Goal: Check status: Check status

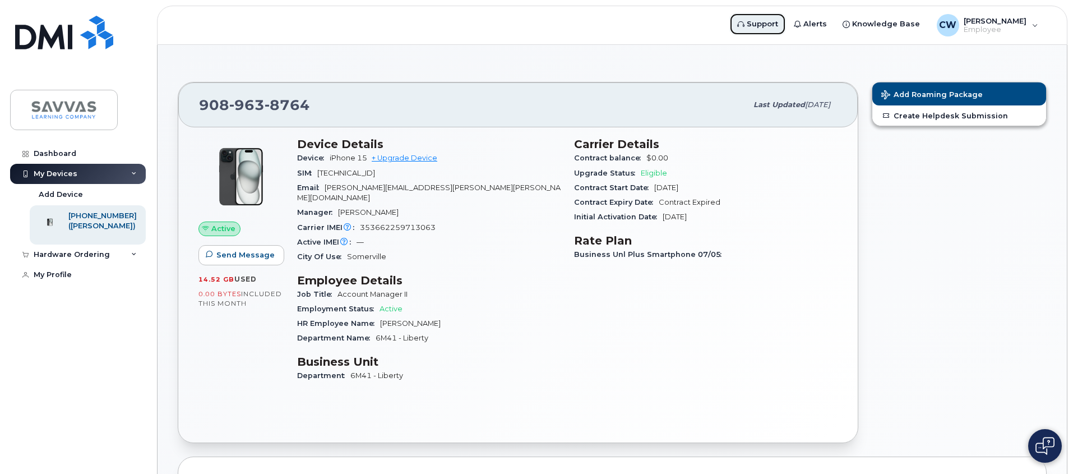
click at [773, 22] on span "Support" at bounding box center [762, 23] width 31 height 11
click at [994, 24] on span "[PERSON_NAME]" at bounding box center [994, 20] width 63 height 9
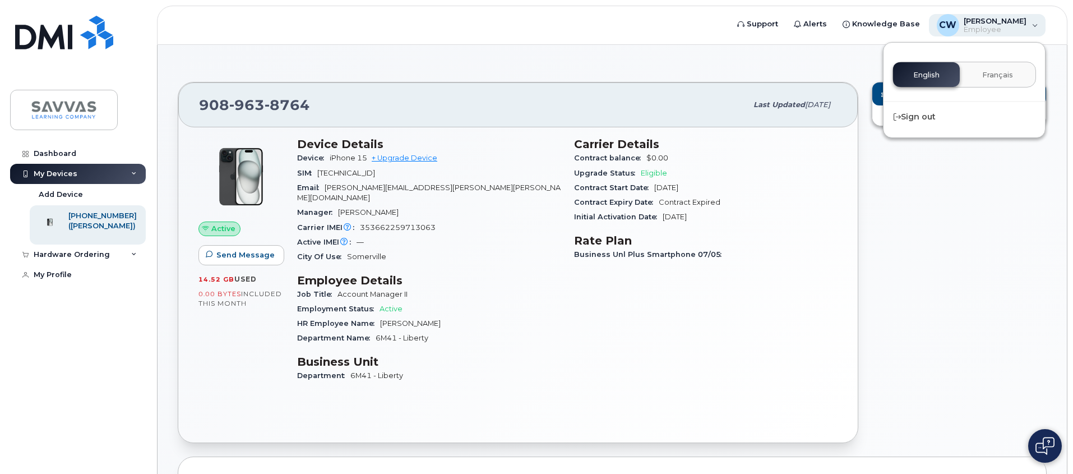
click at [994, 24] on span "[PERSON_NAME]" at bounding box center [994, 20] width 63 height 9
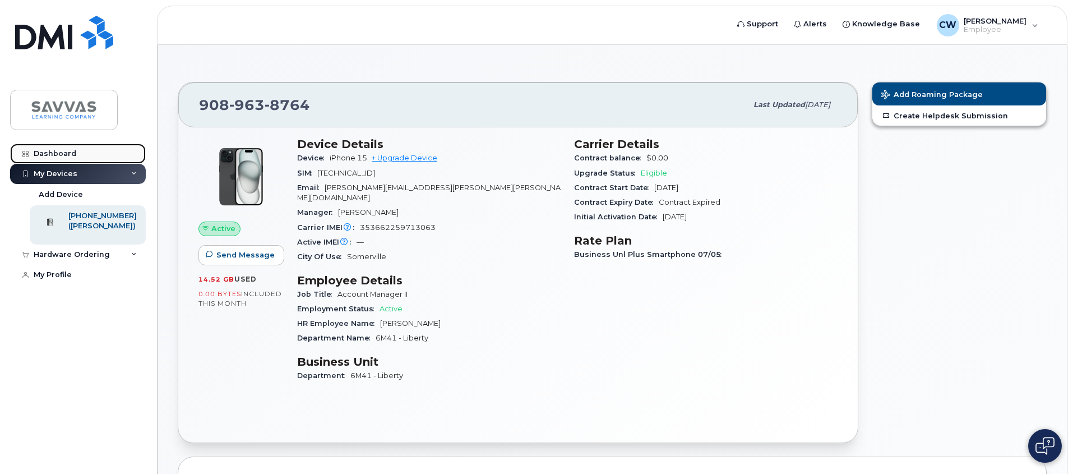
click at [70, 154] on div "Dashboard" at bounding box center [55, 153] width 43 height 9
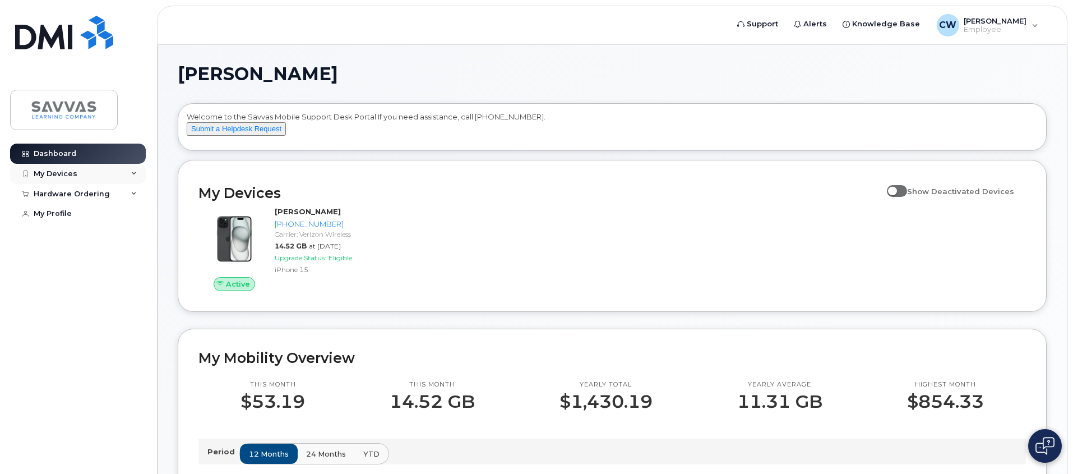
click at [132, 171] on icon at bounding box center [134, 174] width 6 height 6
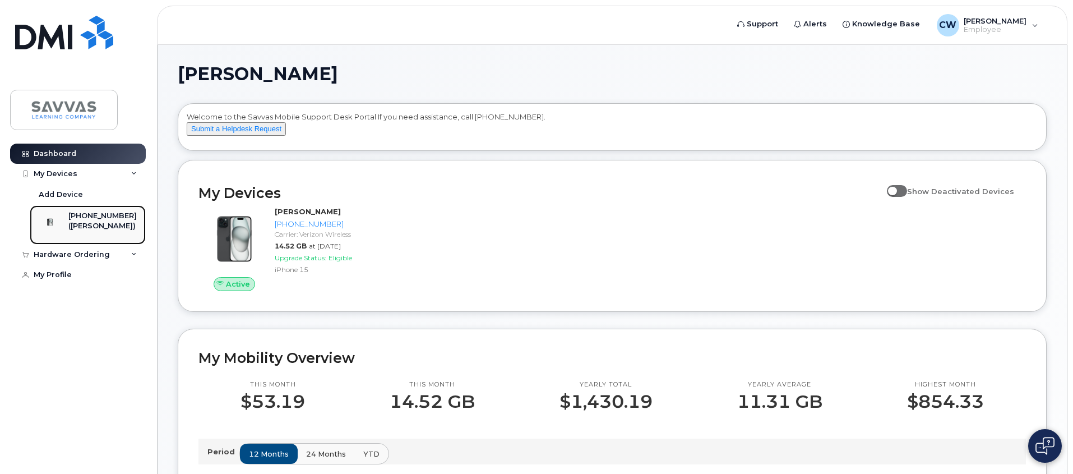
click at [110, 228] on div "([PERSON_NAME])" at bounding box center [102, 226] width 68 height 10
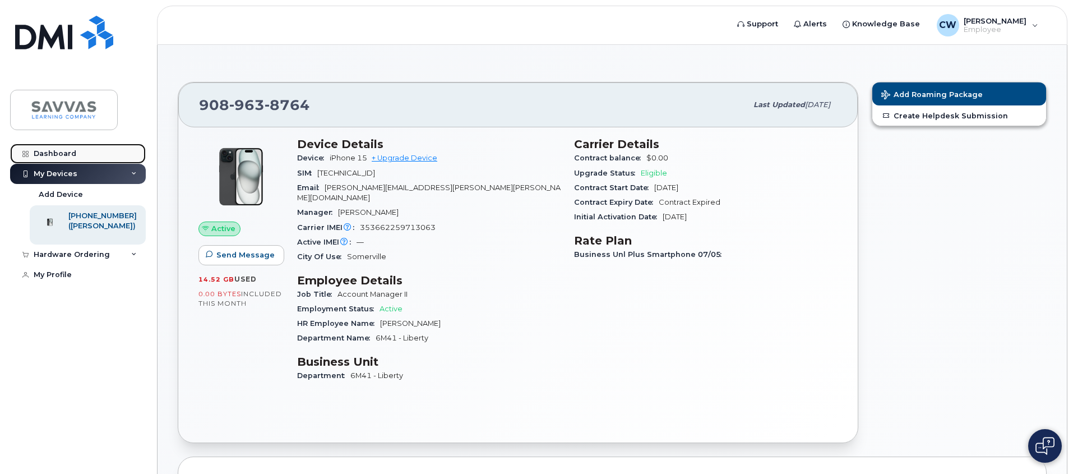
click at [71, 151] on div "Dashboard" at bounding box center [55, 153] width 43 height 9
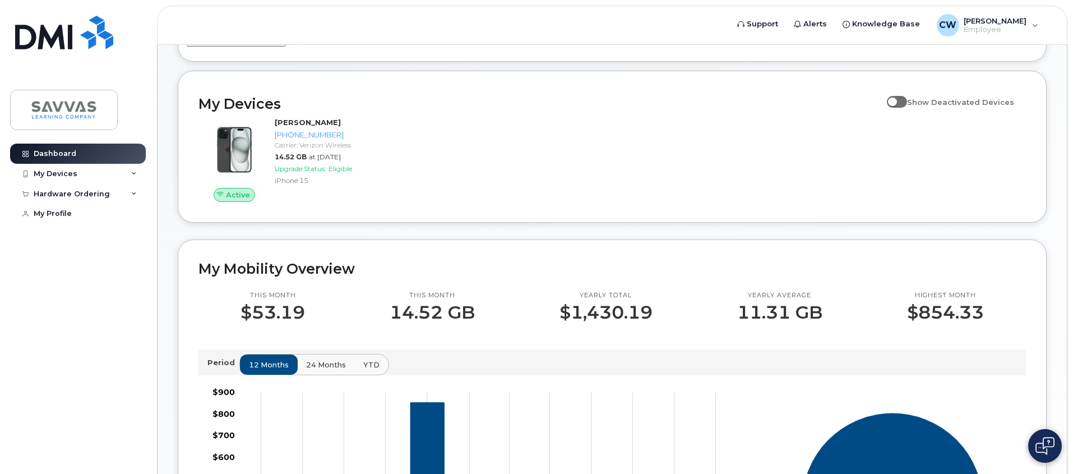
scroll to position [91, 0]
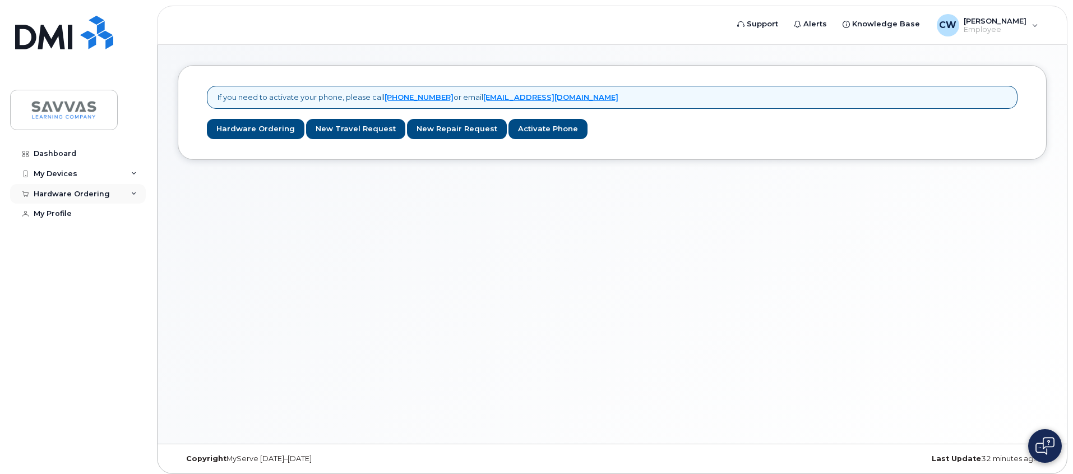
click at [137, 194] on div "Hardware Ordering" at bounding box center [78, 194] width 136 height 20
click at [71, 110] on img at bounding box center [64, 110] width 86 height 33
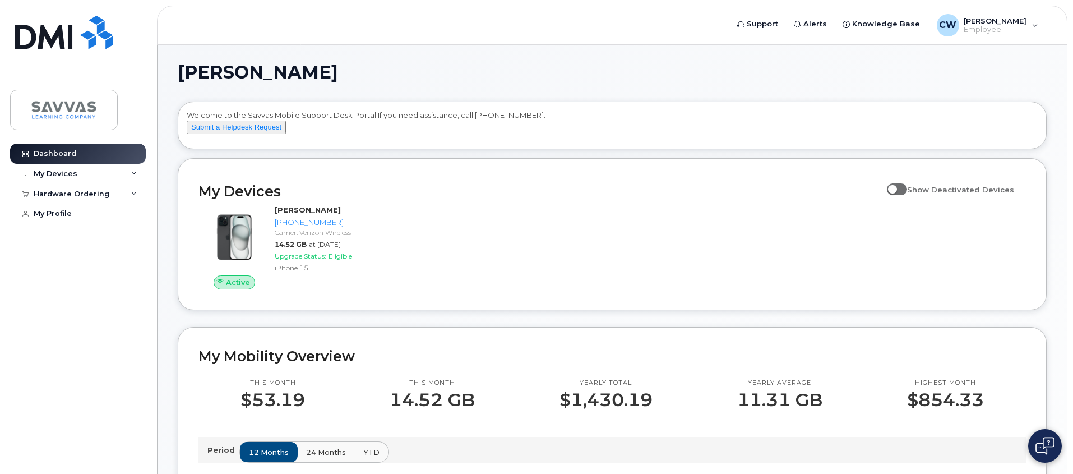
scroll to position [2, 0]
click at [57, 168] on div "My Devices" at bounding box center [78, 174] width 136 height 20
click at [75, 259] on div "Hardware Ordering" at bounding box center [72, 254] width 76 height 9
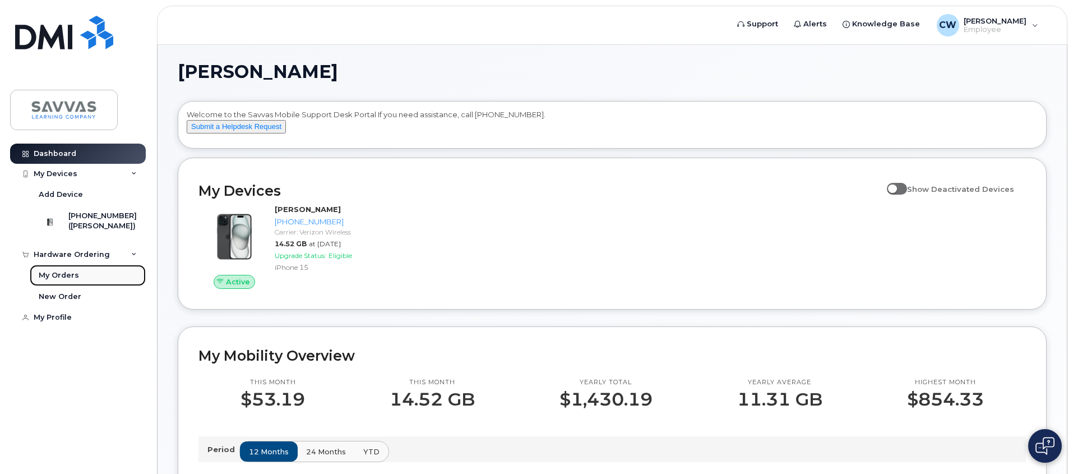
click at [80, 281] on link "My Orders" at bounding box center [88, 275] width 116 height 21
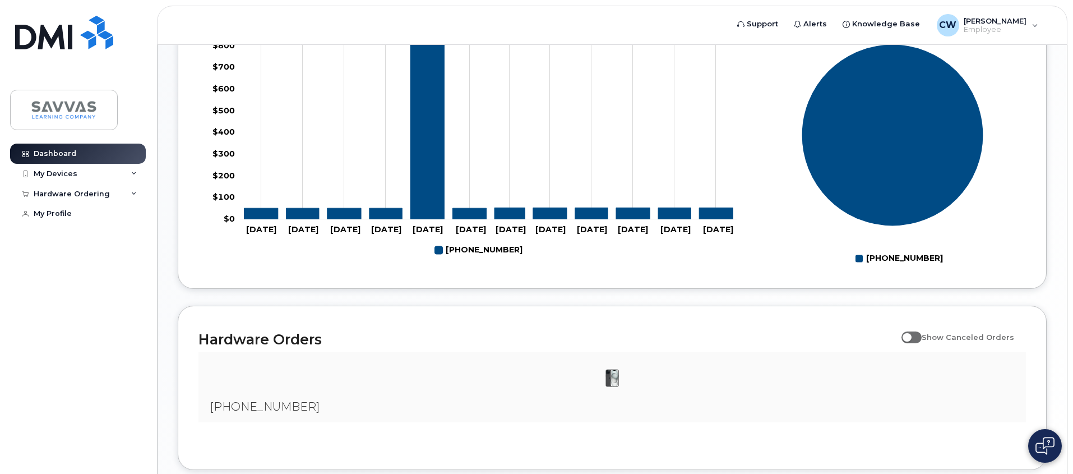
scroll to position [458, 0]
click at [134, 195] on icon at bounding box center [134, 194] width 6 height 6
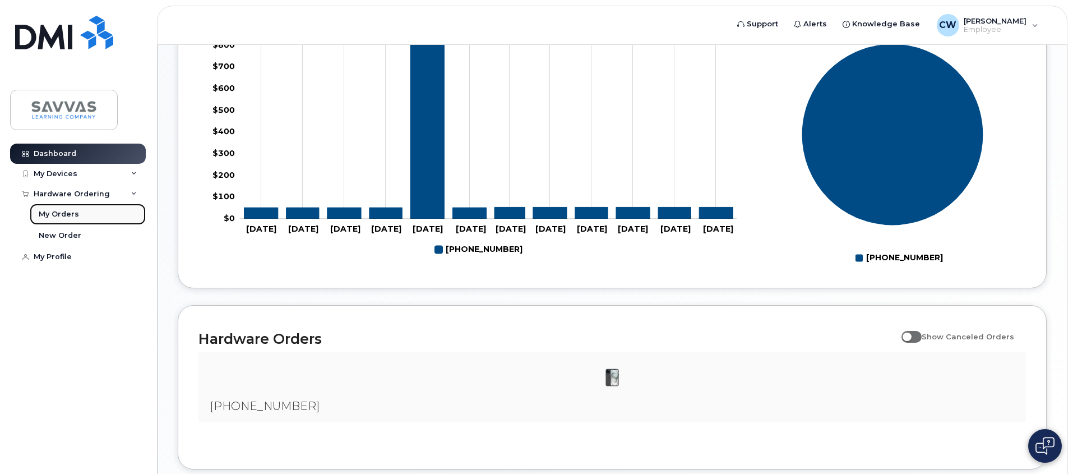
click at [84, 215] on link "My Orders" at bounding box center [88, 213] width 116 height 21
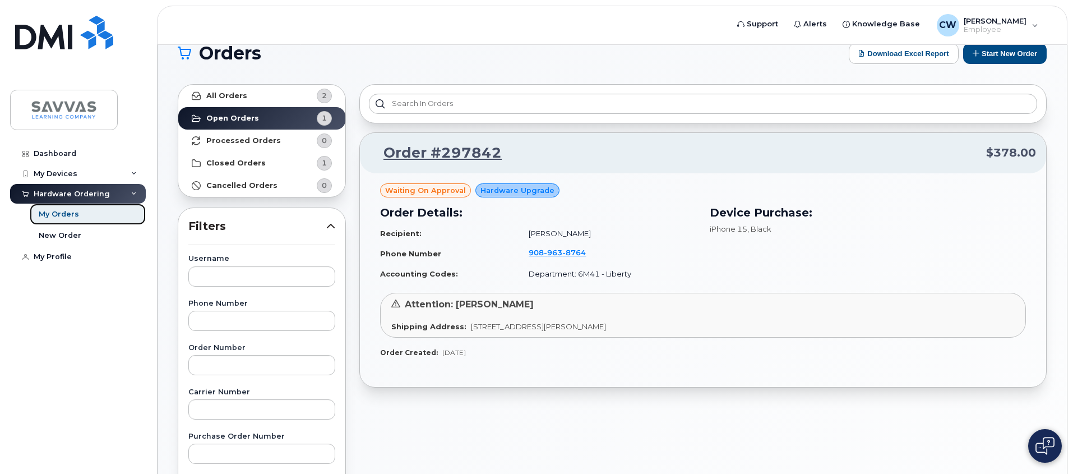
scroll to position [38, 0]
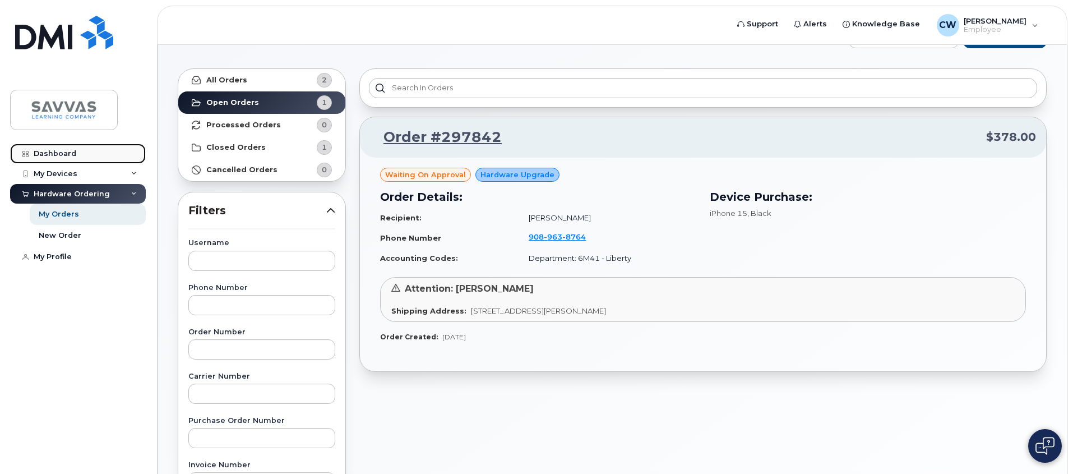
click at [63, 158] on link "Dashboard" at bounding box center [78, 153] width 136 height 20
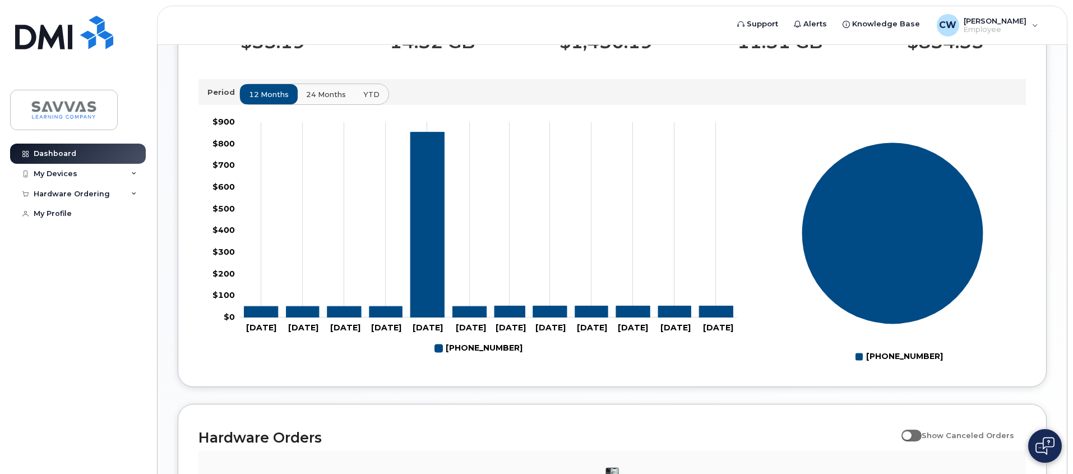
scroll to position [547, 0]
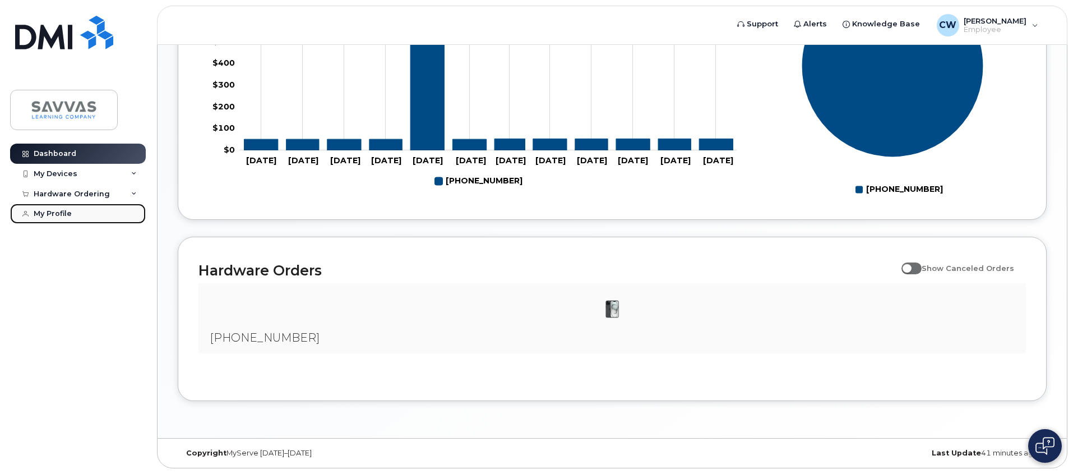
click at [57, 219] on link "My Profile" at bounding box center [78, 213] width 136 height 20
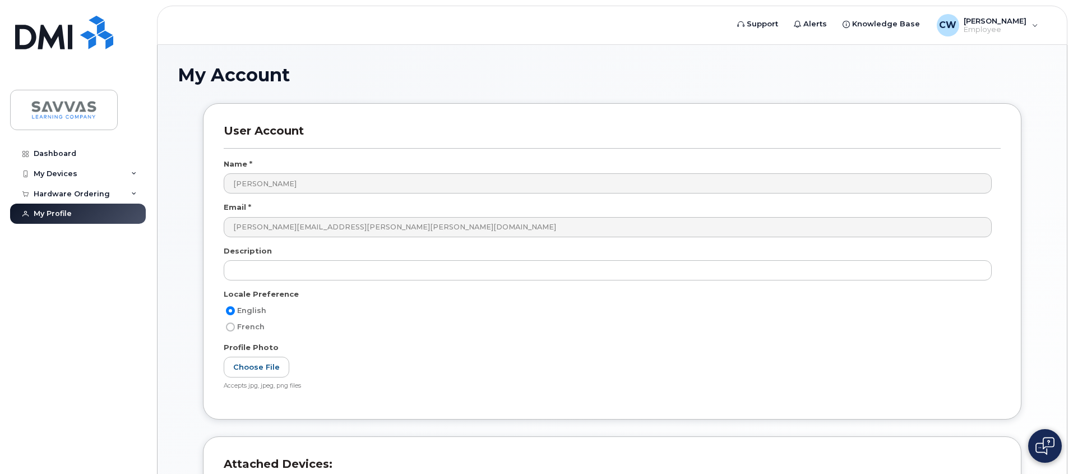
scroll to position [192, 0]
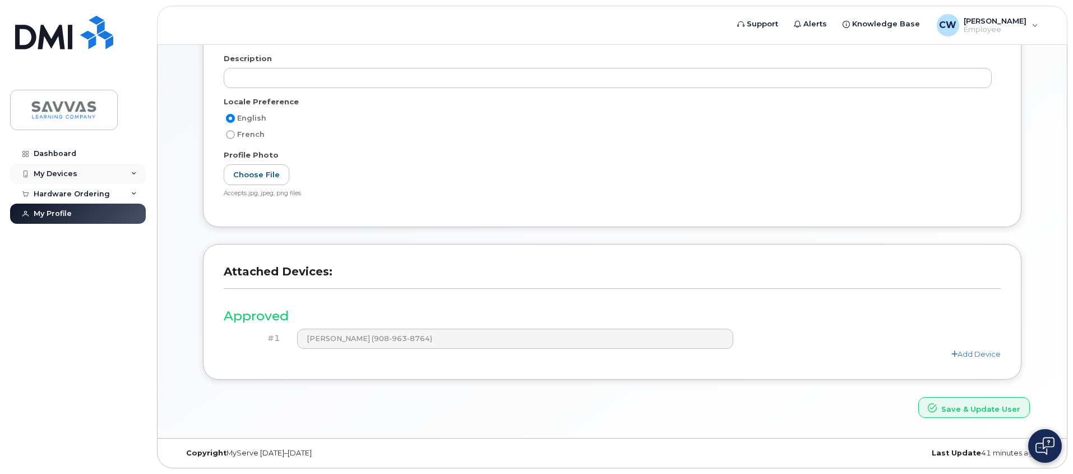
click at [59, 170] on div "My Devices" at bounding box center [56, 173] width 44 height 9
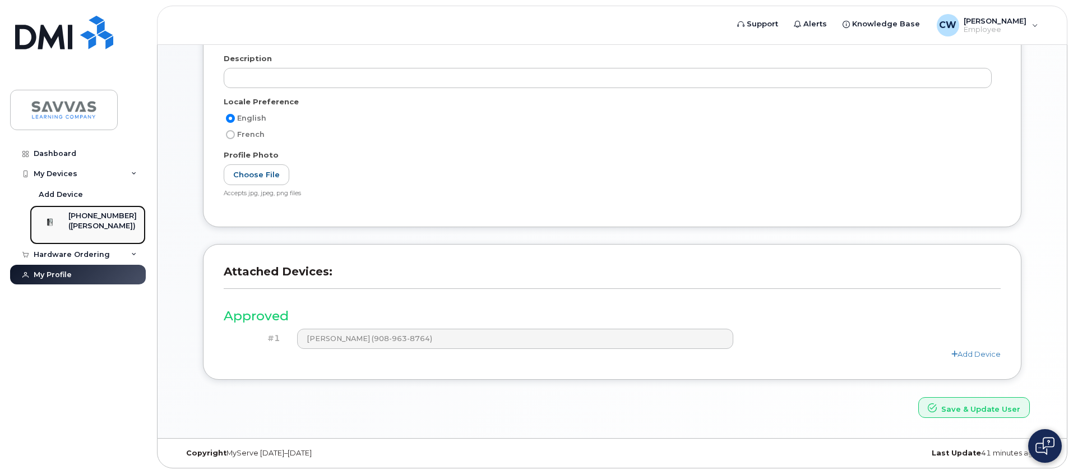
click at [79, 221] on div "([PERSON_NAME])" at bounding box center [102, 226] width 68 height 10
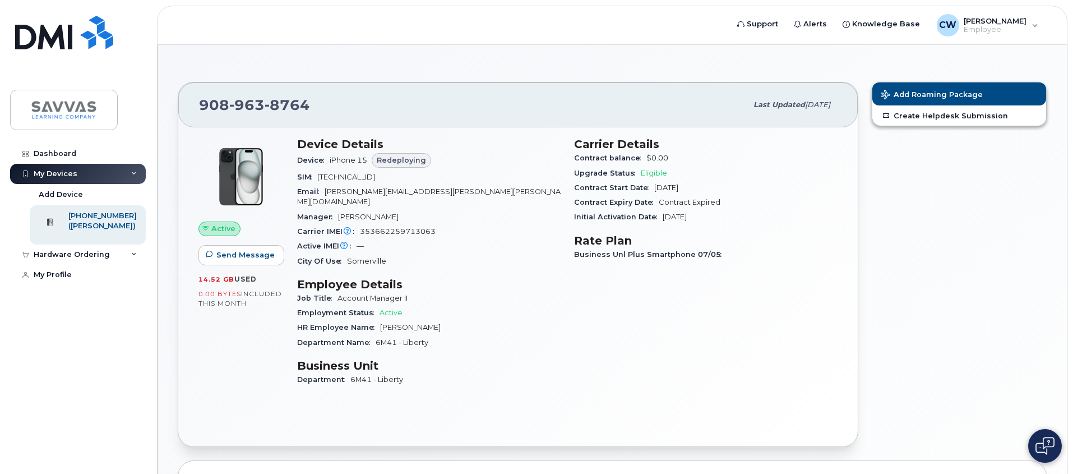
click at [363, 212] on span "Steven Aronne" at bounding box center [368, 216] width 61 height 8
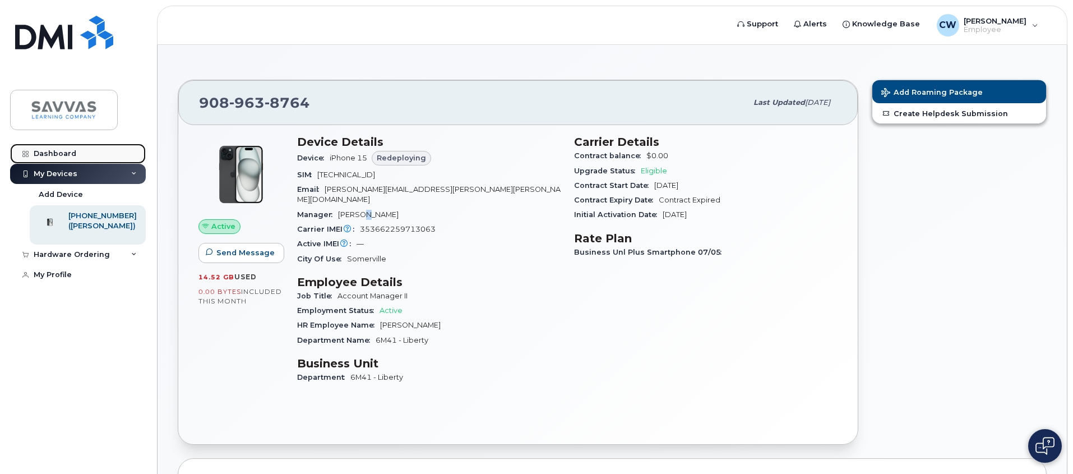
click at [74, 149] on div "Dashboard" at bounding box center [55, 153] width 43 height 9
